Goal: Task Accomplishment & Management: Manage account settings

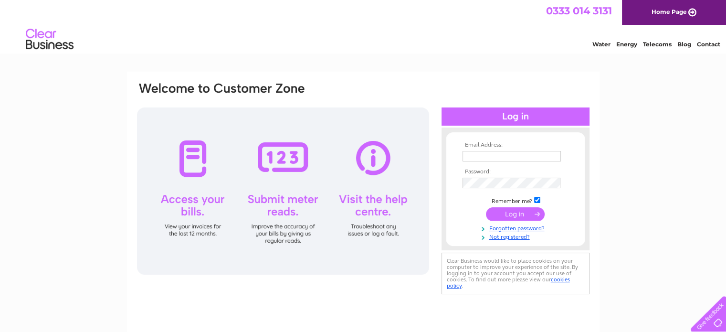
type input "[EMAIL_ADDRESS][DOMAIN_NAME]"
click at [536, 213] on input "submit" at bounding box center [515, 213] width 59 height 13
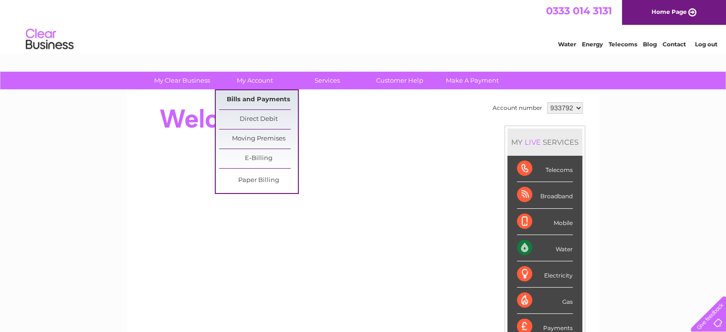
click at [253, 101] on link "Bills and Payments" at bounding box center [258, 99] width 79 height 19
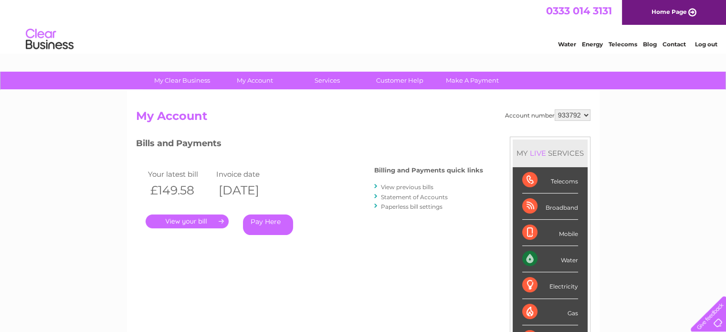
click at [209, 221] on link "." at bounding box center [187, 221] width 83 height 14
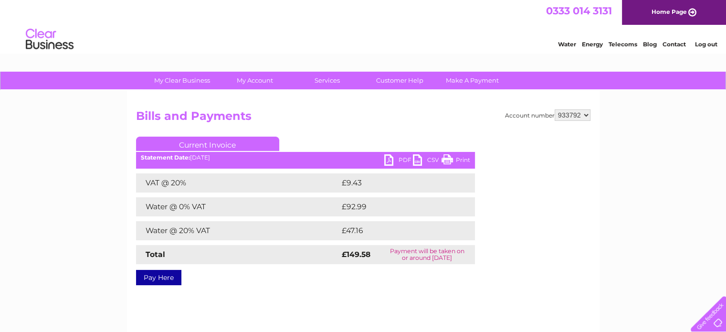
click at [395, 162] on link "PDF" at bounding box center [398, 161] width 29 height 14
drag, startPoint x: 556, startPoint y: 118, endPoint x: 564, endPoint y: 118, distance: 7.2
click at [558, 118] on select "933792 993592" at bounding box center [573, 114] width 36 height 11
select select "993592"
click at [555, 109] on select "933792 993592" at bounding box center [573, 114] width 36 height 11
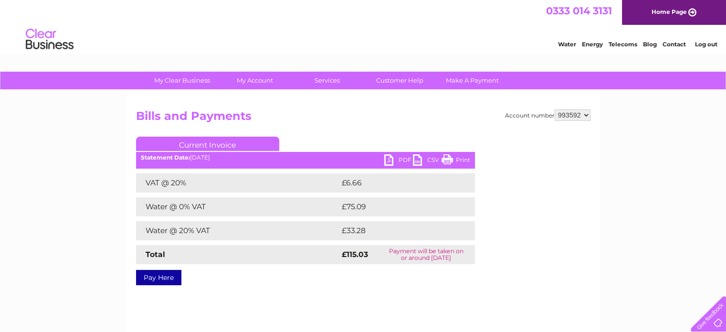
click at [397, 159] on link "PDF" at bounding box center [398, 161] width 29 height 14
